Goal: Task Accomplishment & Management: Use online tool/utility

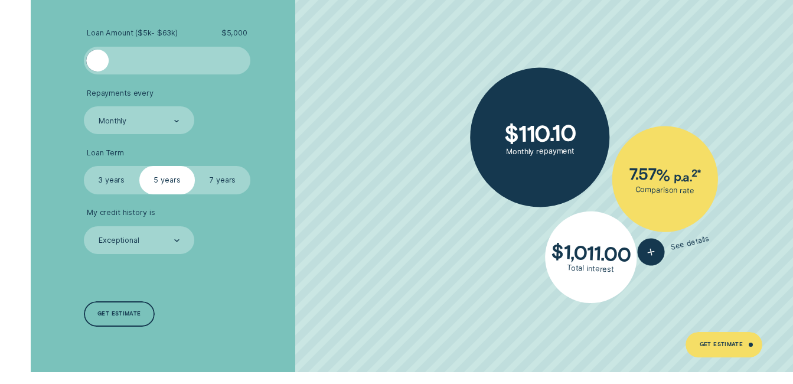
scroll to position [1950, 0]
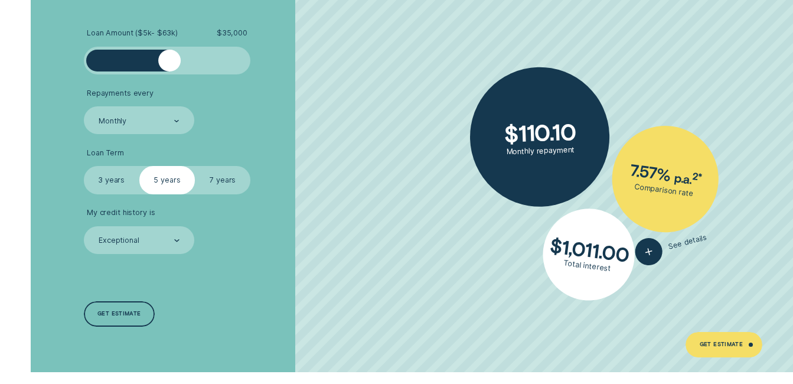
drag, startPoint x: 101, startPoint y: 63, endPoint x: 178, endPoint y: 62, distance: 77.4
click at [173, 67] on div at bounding box center [169, 61] width 22 height 22
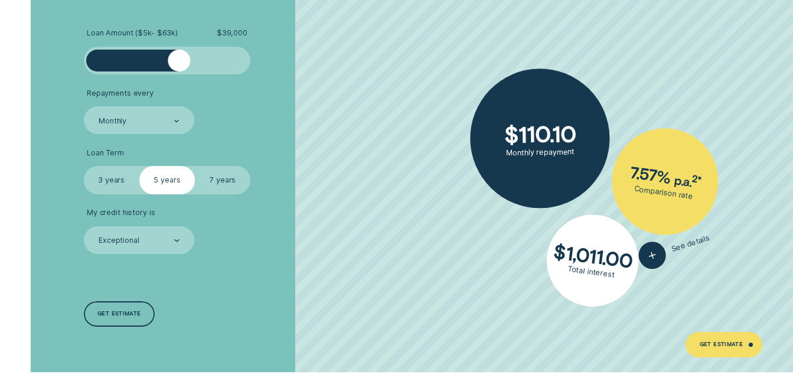
drag, startPoint x: 178, startPoint y: 62, endPoint x: 220, endPoint y: 62, distance: 41.4
click at [238, 62] on div at bounding box center [167, 61] width 167 height 28
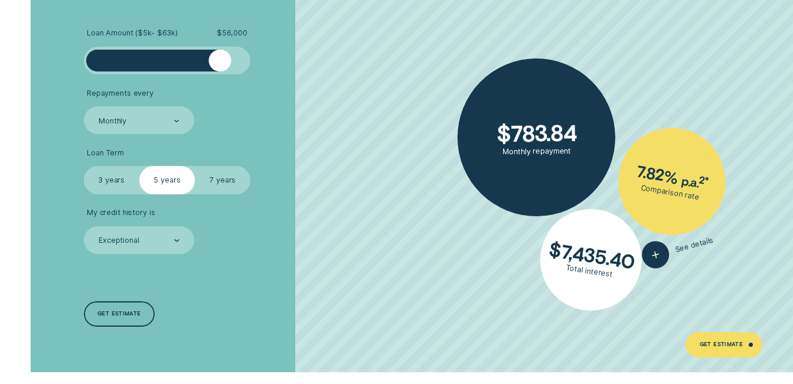
scroll to position [0, 0]
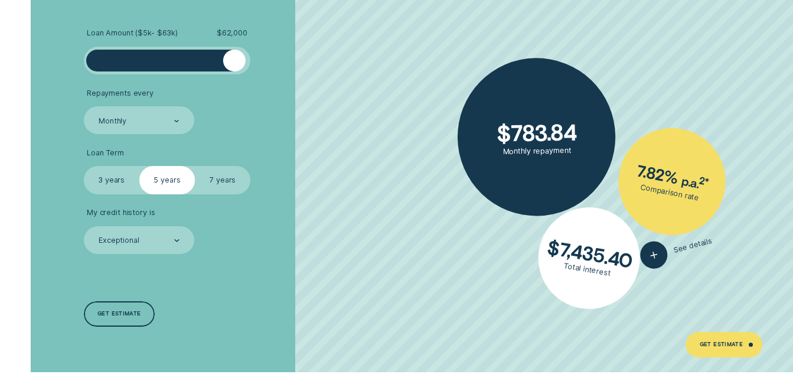
drag, startPoint x: 176, startPoint y: 64, endPoint x: 235, endPoint y: 69, distance: 58.6
click at [235, 69] on div at bounding box center [234, 61] width 22 height 22
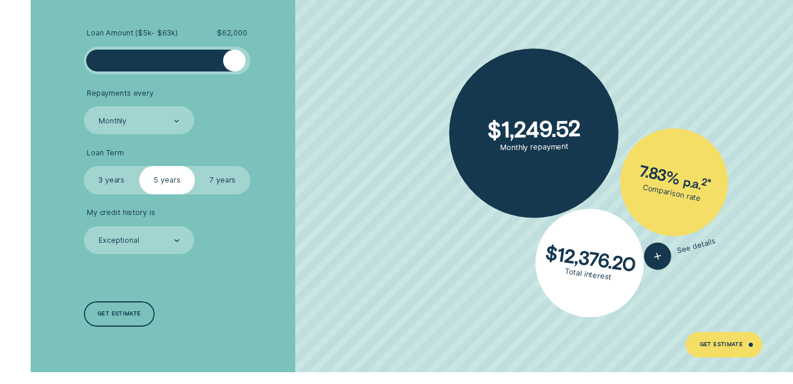
click at [229, 69] on div at bounding box center [234, 61] width 22 height 22
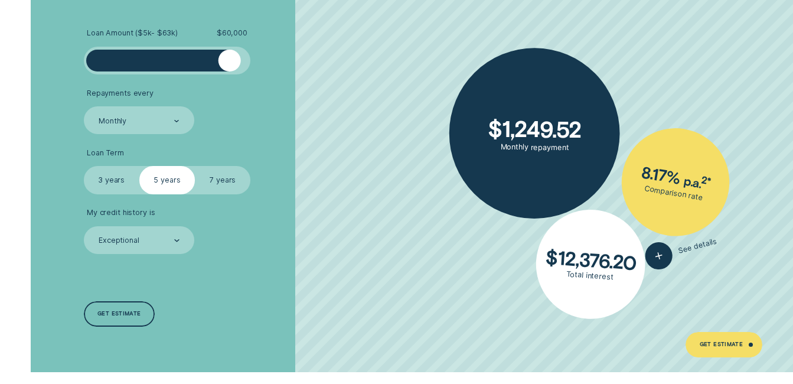
click at [230, 67] on div at bounding box center [230, 61] width 22 height 22
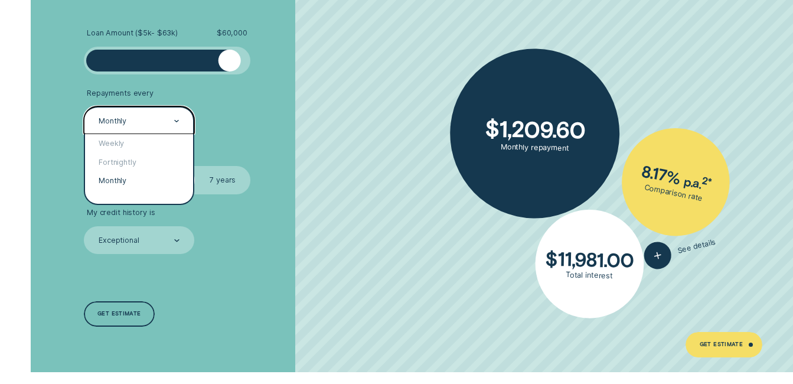
click at [129, 116] on div "Monthly" at bounding box center [138, 121] width 82 height 11
click at [102, 178] on div "Monthly" at bounding box center [139, 180] width 109 height 18
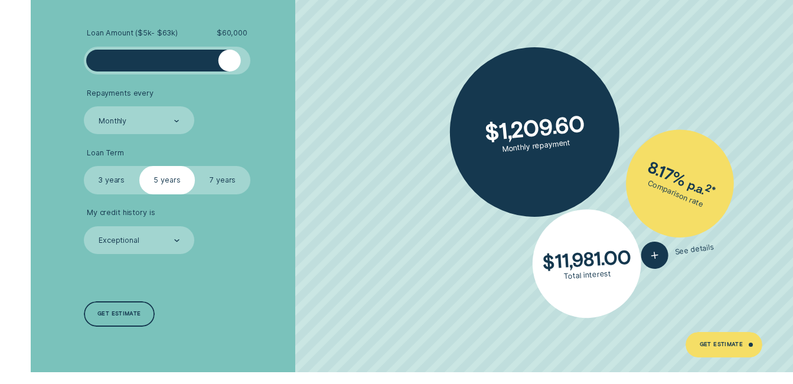
click at [112, 180] on label "3 years" at bounding box center [112, 180] width 56 height 28
click at [84, 166] on input "3 years" at bounding box center [84, 166] width 0 height 0
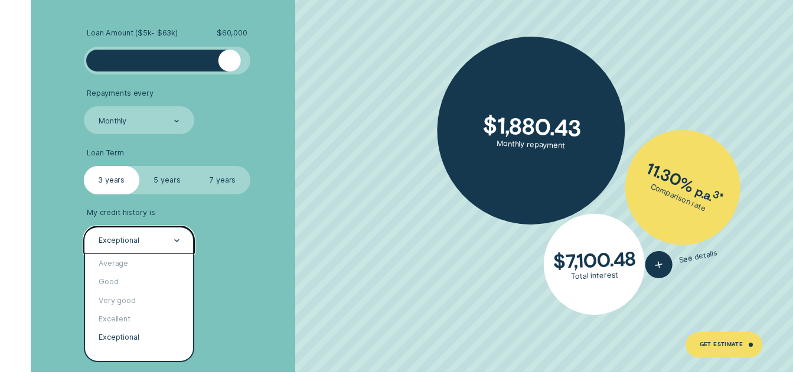
click at [128, 239] on div "Exceptional" at bounding box center [119, 240] width 41 height 9
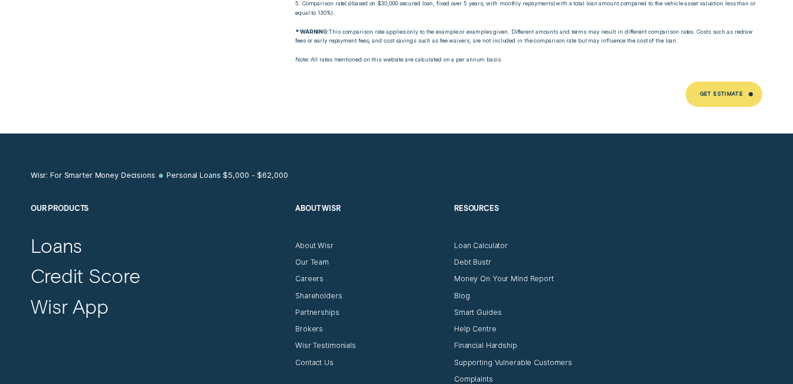
scroll to position [5612, 0]
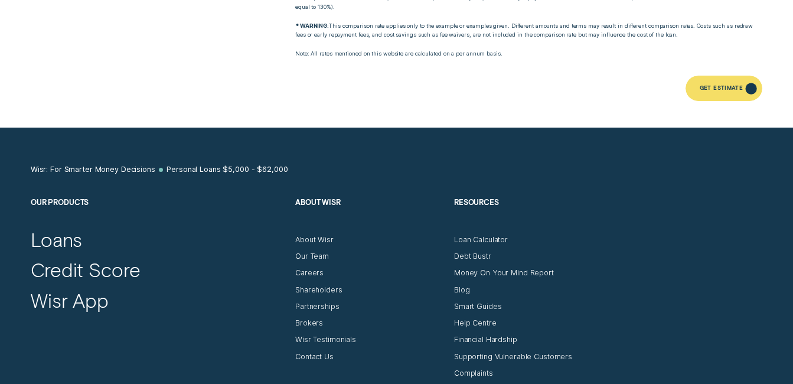
click at [711, 87] on div "Get Estimate" at bounding box center [722, 89] width 44 height 5
